Goal: Information Seeking & Learning: Learn about a topic

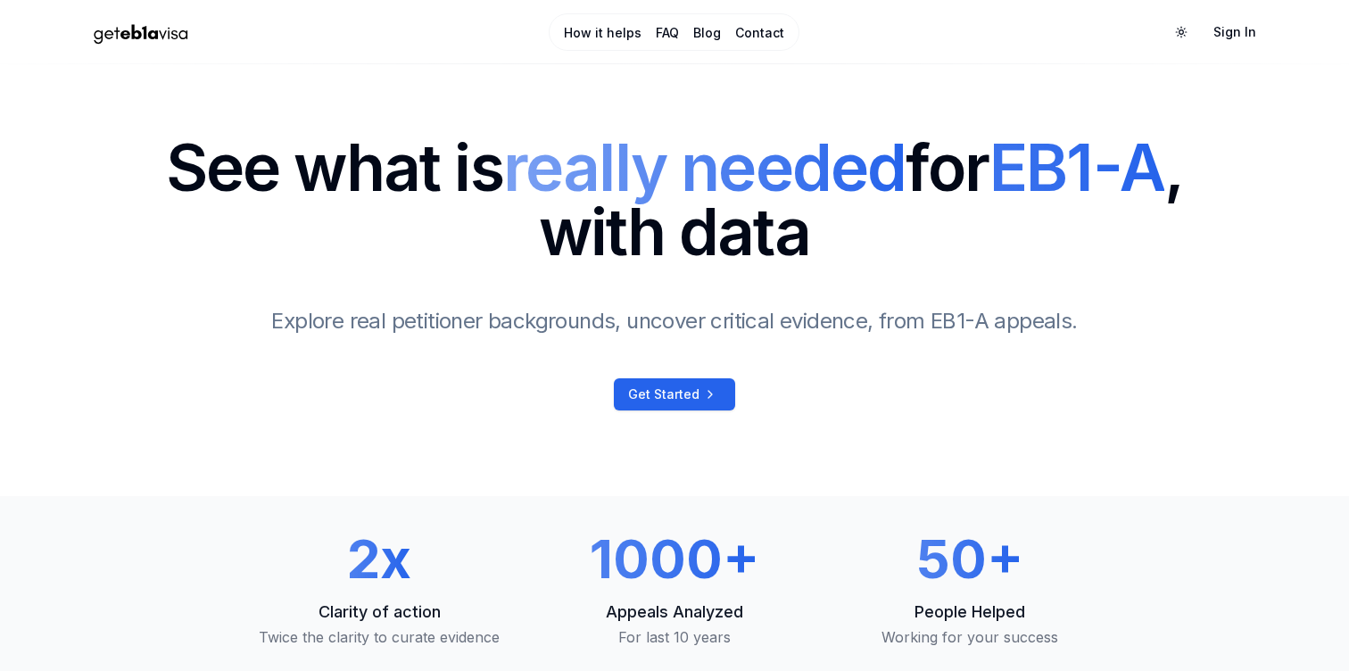
click at [623, 25] on link "How it helps" at bounding box center [603, 33] width 78 height 18
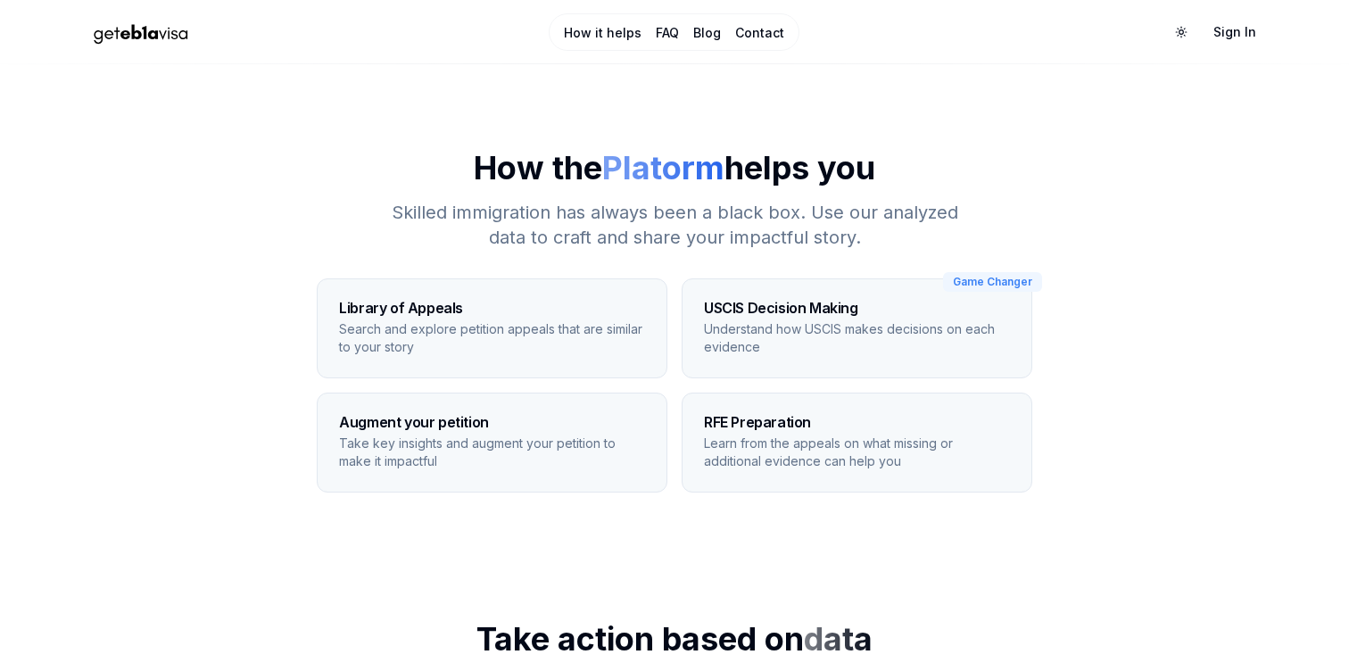
scroll to position [79, 0]
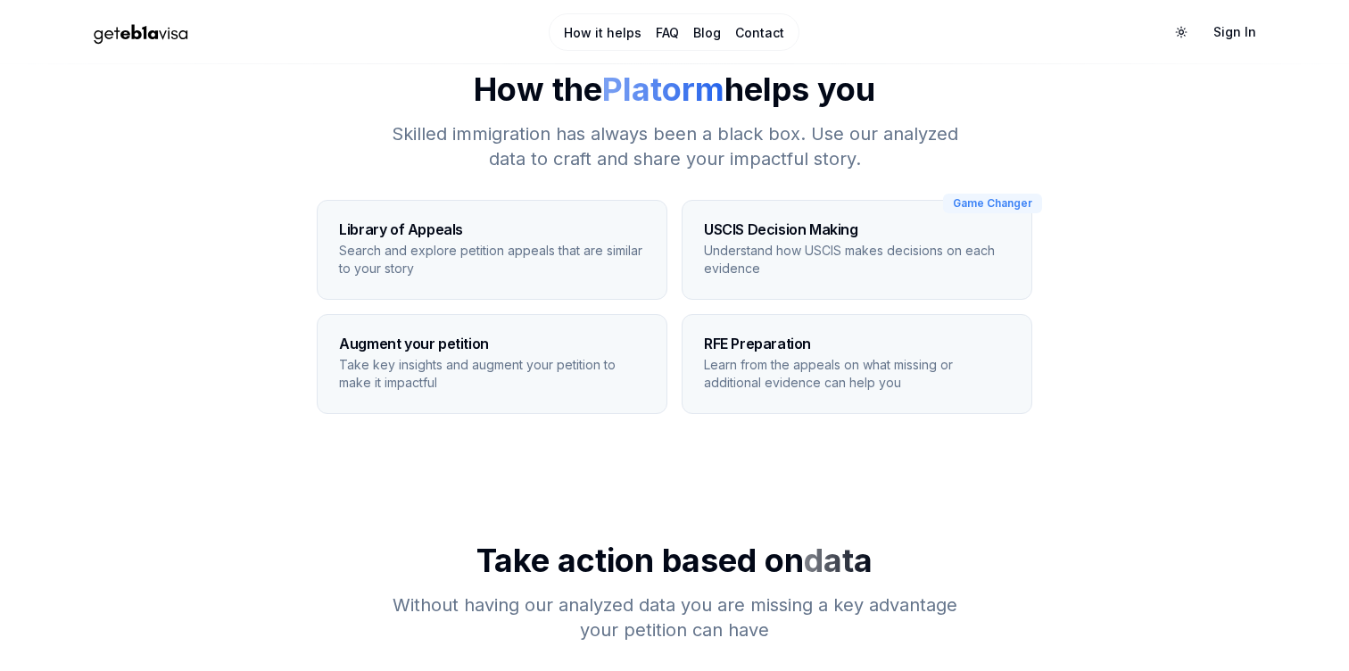
click at [509, 269] on p "Search and explore petition appeals that are similar to your story" at bounding box center [492, 260] width 306 height 36
click at [730, 256] on p "Understand how USCIS makes decisions on each evidence" at bounding box center [857, 260] width 306 height 36
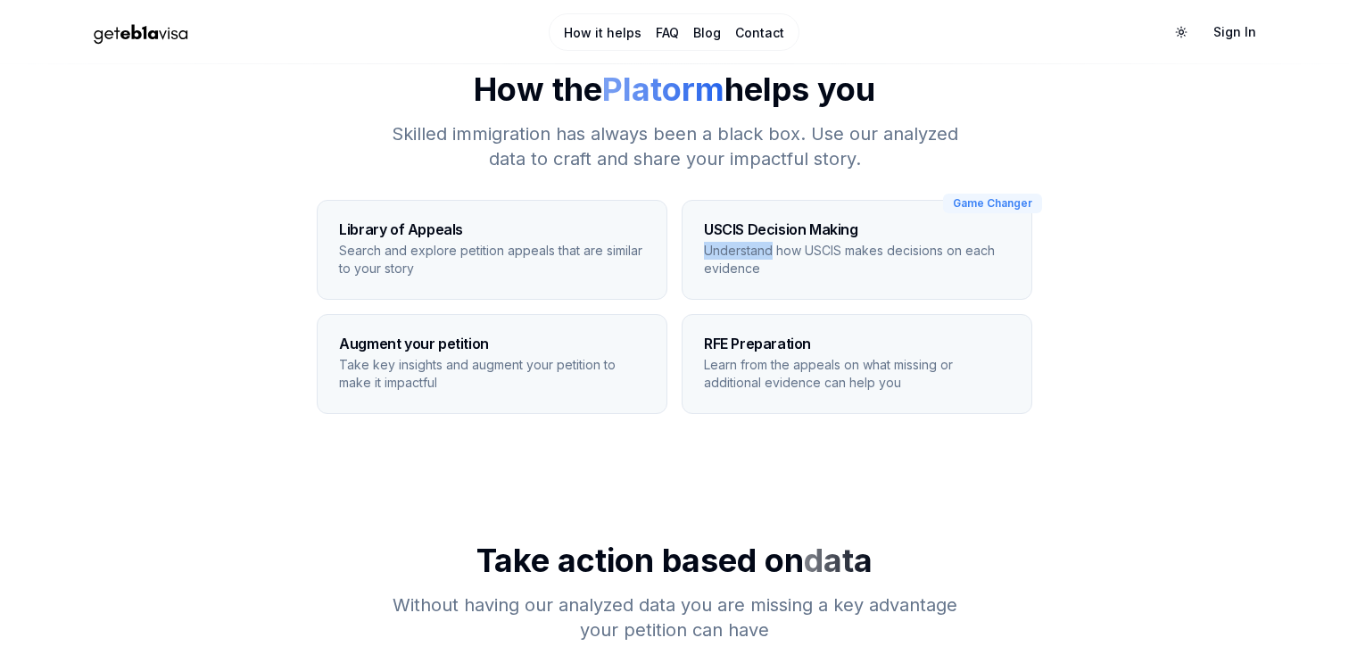
click at [730, 256] on p "Understand how USCIS makes decisions on each evidence" at bounding box center [857, 260] width 306 height 36
click at [814, 255] on p "Understand how USCIS makes decisions on each evidence" at bounding box center [857, 260] width 306 height 36
click at [786, 358] on p "Learn from the appeals on what missing or additional evidence can help you" at bounding box center [857, 374] width 306 height 36
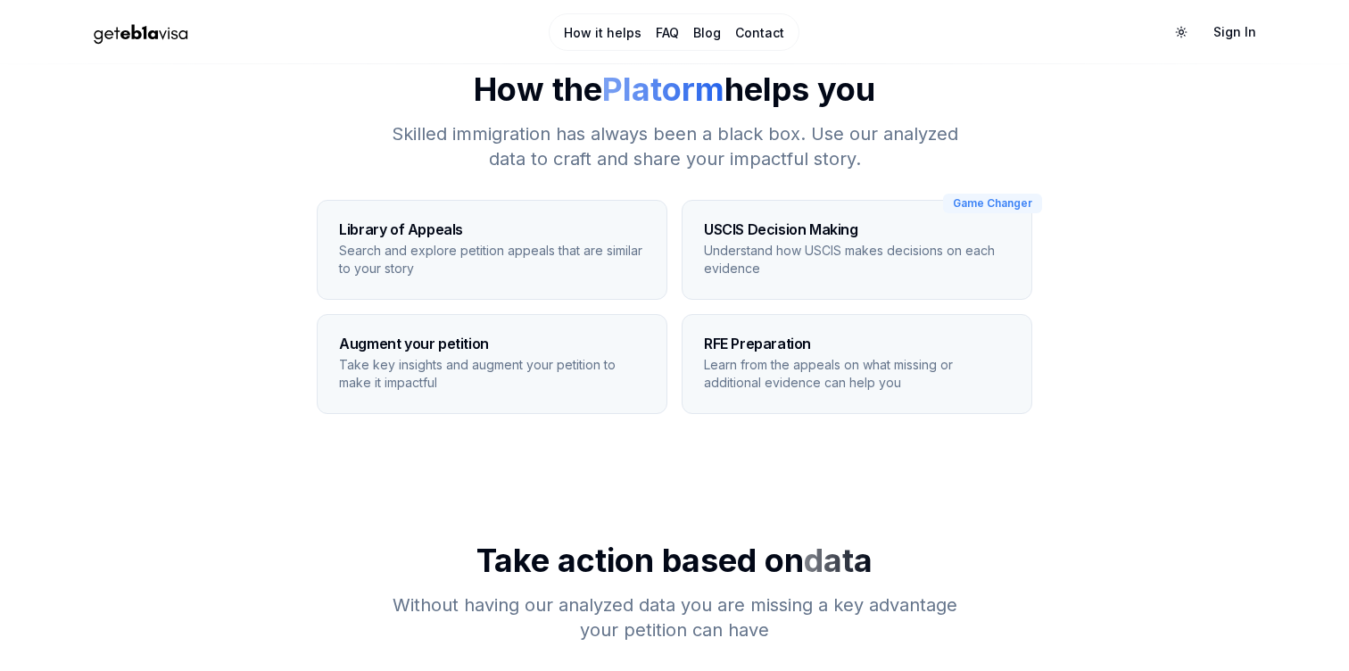
click at [786, 358] on p "Learn from the appeals on what missing or additional evidence can help you" at bounding box center [857, 374] width 306 height 36
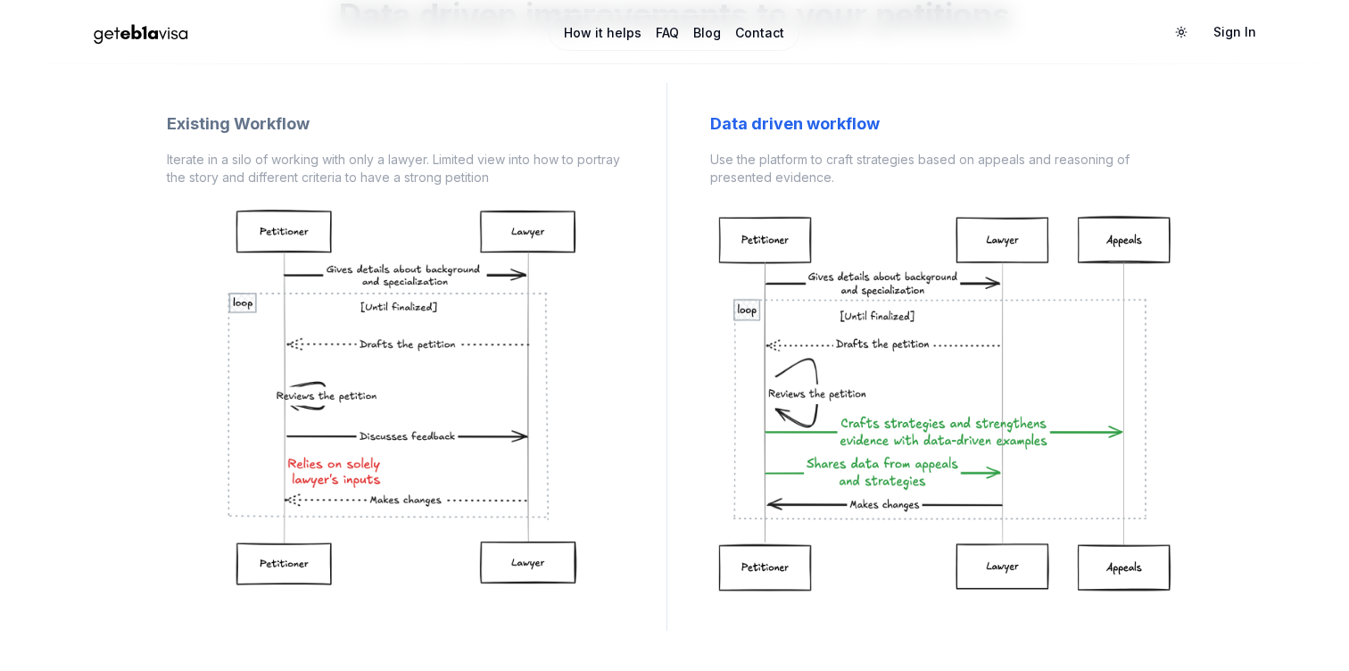
scroll to position [1430, 0]
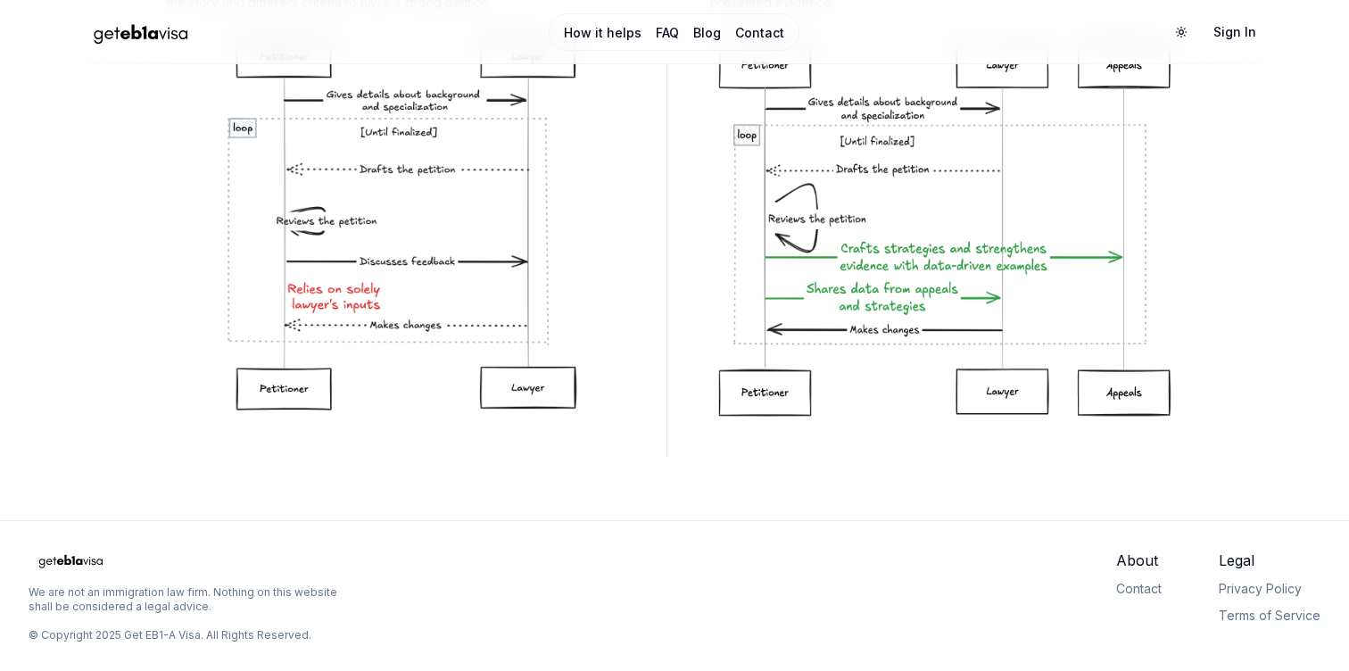
click at [186, 597] on p "We are not an immigration law firm. Nothing on this website shall be considered…" at bounding box center [190, 599] width 323 height 29
click at [282, 608] on p "We are not an immigration law firm. Nothing on this website shall be considered…" at bounding box center [190, 599] width 323 height 29
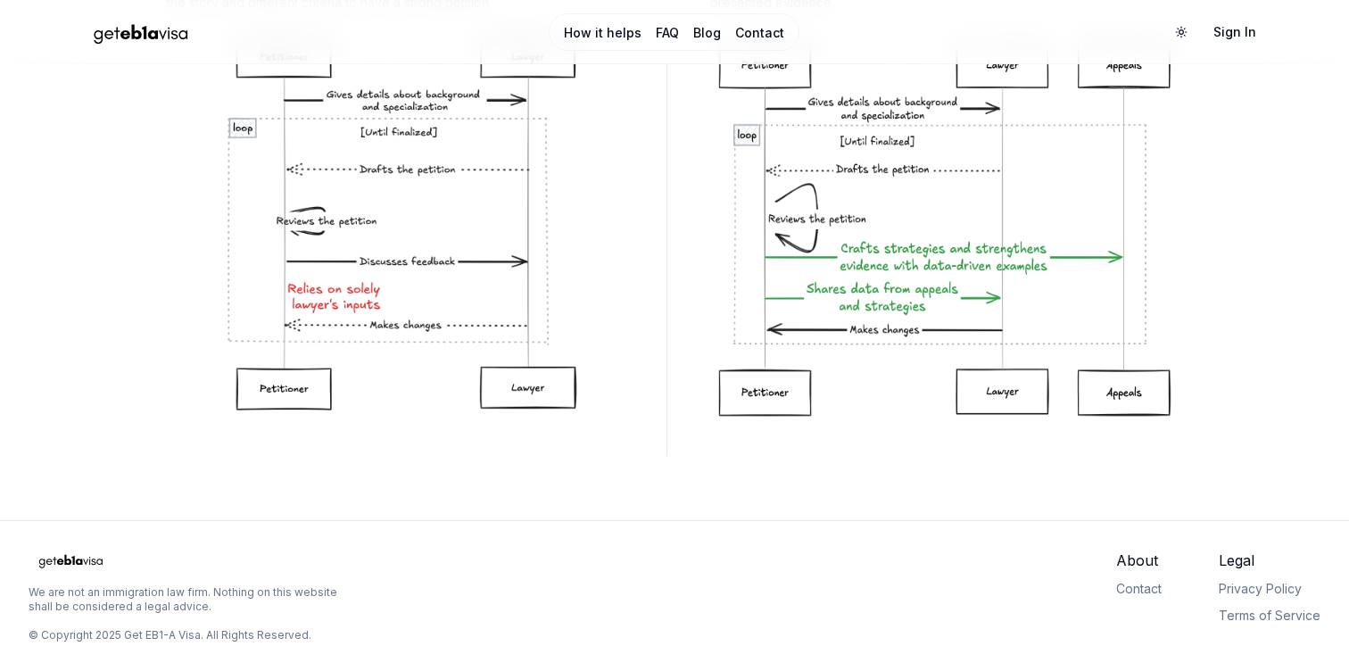
click at [282, 608] on p "We are not an immigration law firm. Nothing on this website shall be considered…" at bounding box center [190, 599] width 323 height 29
click at [692, 383] on div "Data driven workflow Use the platform to craft strategies based on appeals and …" at bounding box center [946, 182] width 529 height 548
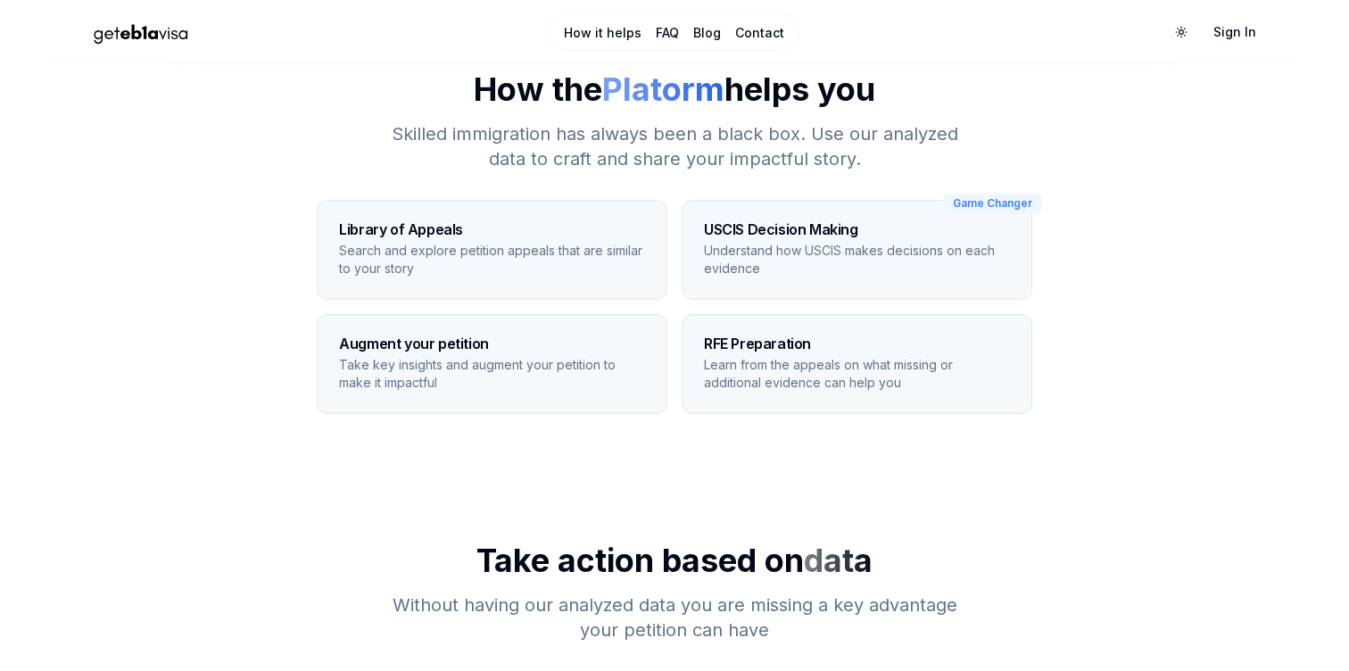
scroll to position [0, 0]
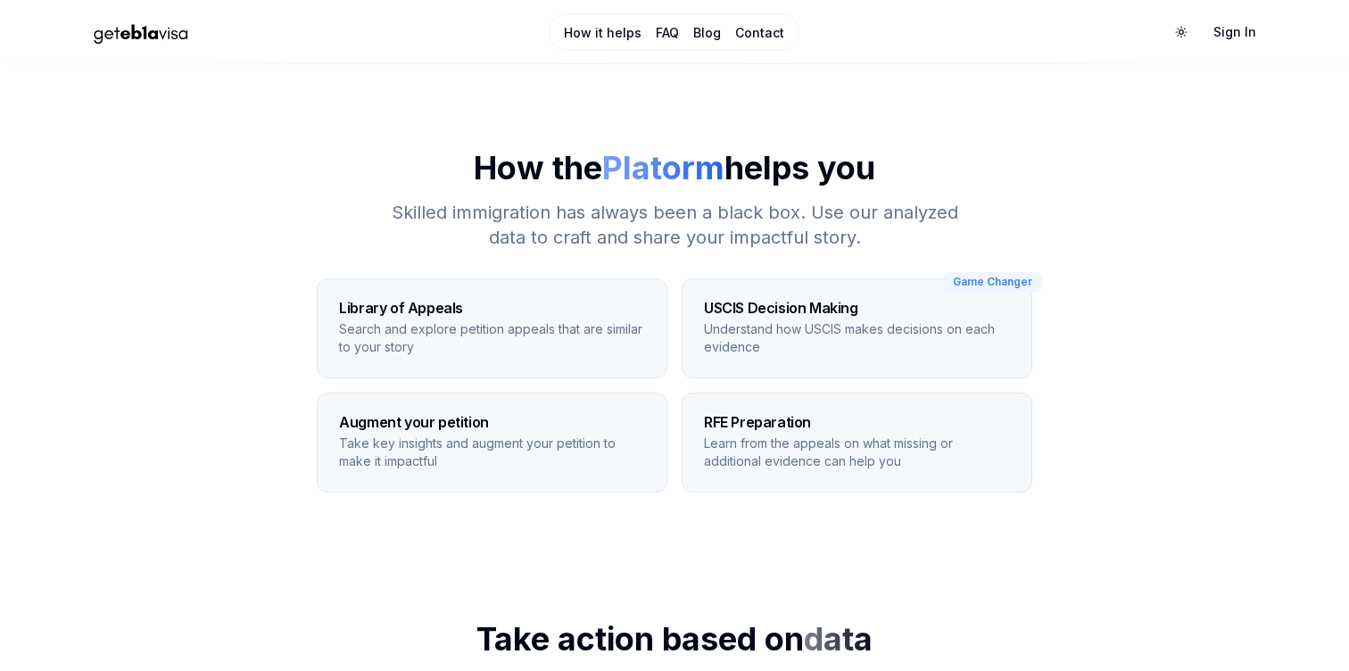
click at [602, 33] on link "How it helps" at bounding box center [603, 33] width 78 height 18
click at [667, 24] on link "FAQ" at bounding box center [667, 33] width 23 height 18
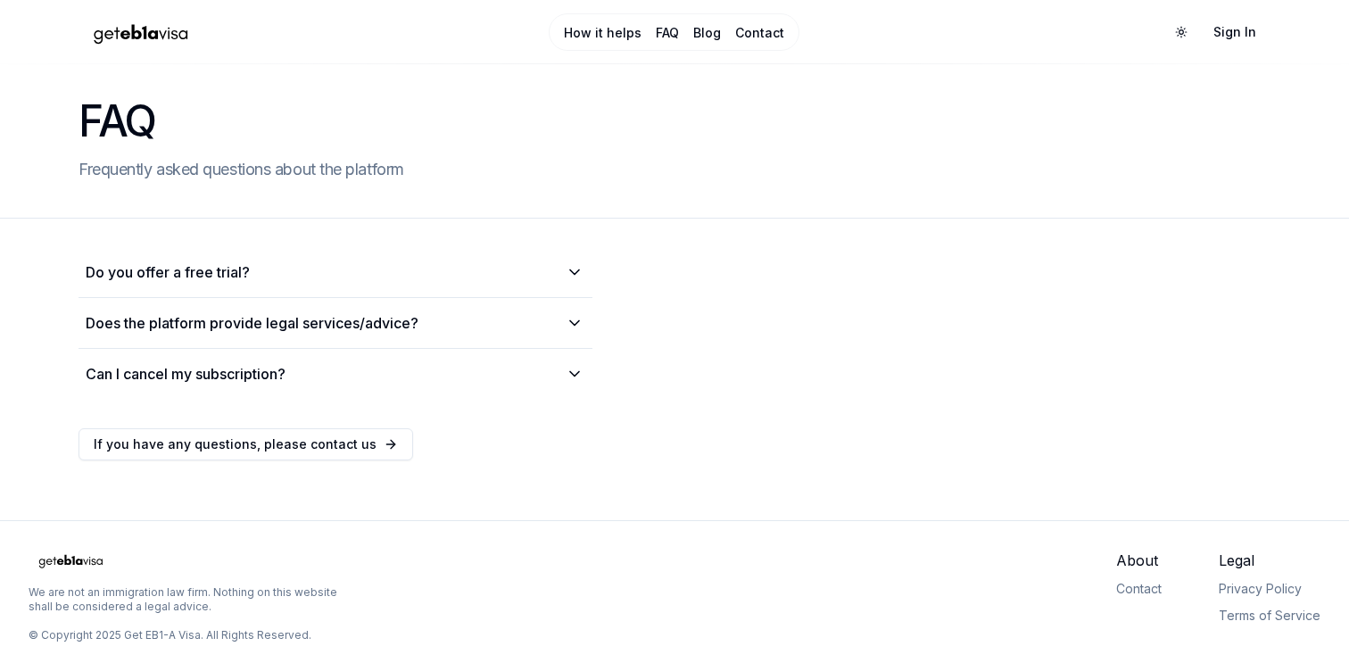
click at [713, 29] on link "Blog" at bounding box center [707, 33] width 28 height 18
